Goal: Find specific page/section: Find specific page/section

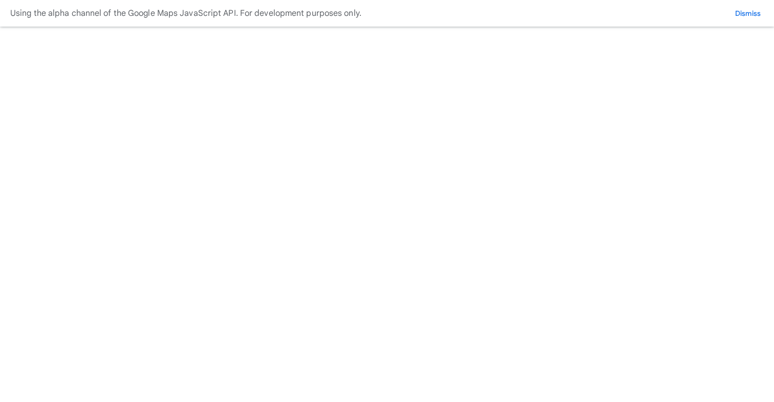
scroll to position [485, 0]
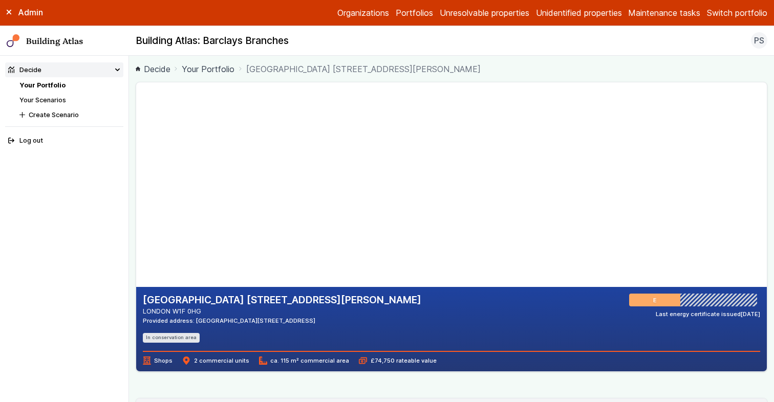
click at [132, 297] on main "Decide Your Portfolio POWDER MILL HOUSE 6, GREEN'S COURT POWDER MILL HOUSE 6, G…" at bounding box center [451, 229] width 645 height 347
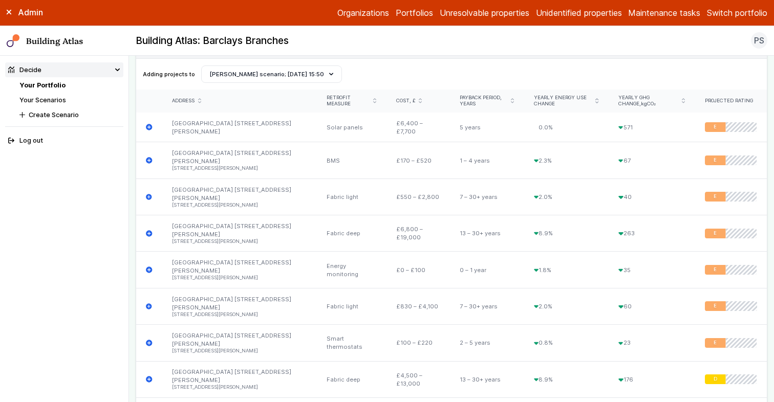
scroll to position [337, 0]
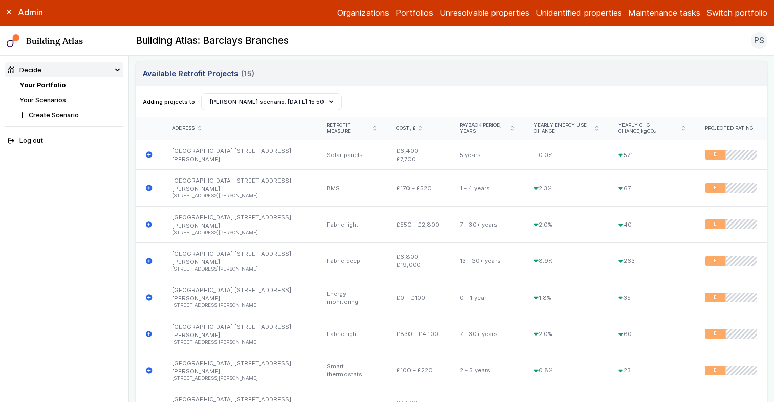
click at [130, 182] on main "Decide Your Portfolio POWDER MILL HOUSE 6, GREEN'S COURT POWDER MILL HOUSE 6, G…" at bounding box center [451, 229] width 645 height 347
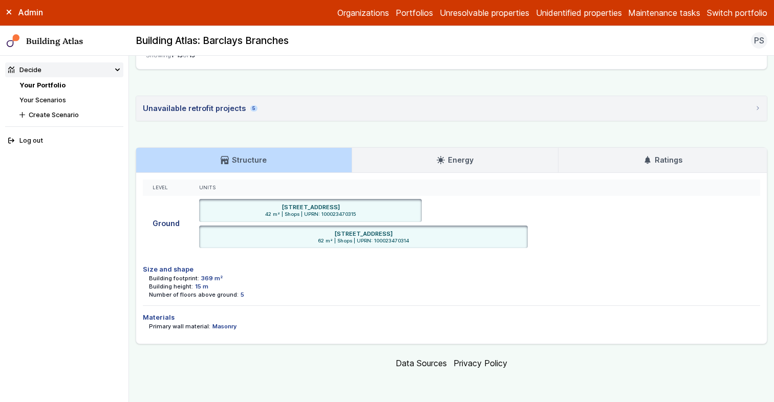
scroll to position [969, 0]
